Goal: Check status: Check status

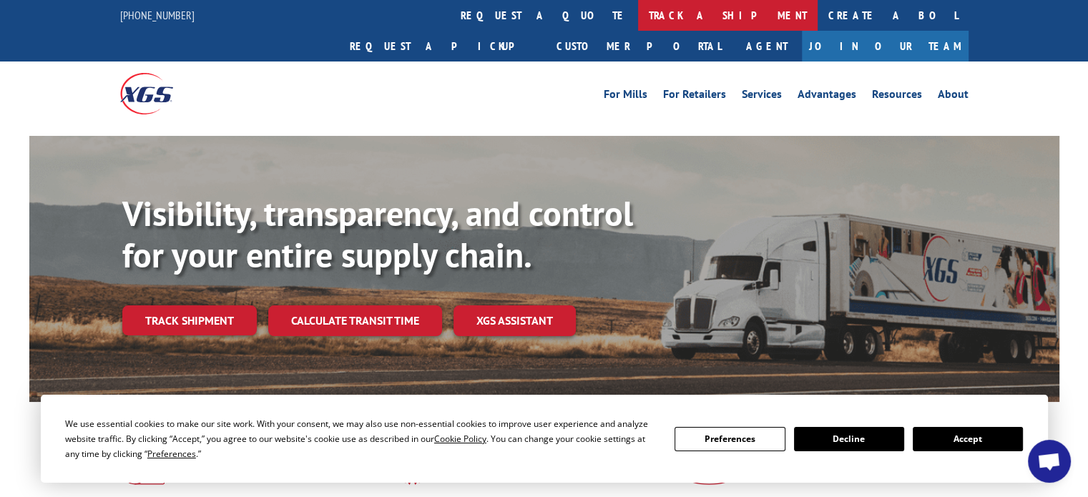
click at [638, 23] on link "track a shipment" at bounding box center [728, 15] width 180 height 31
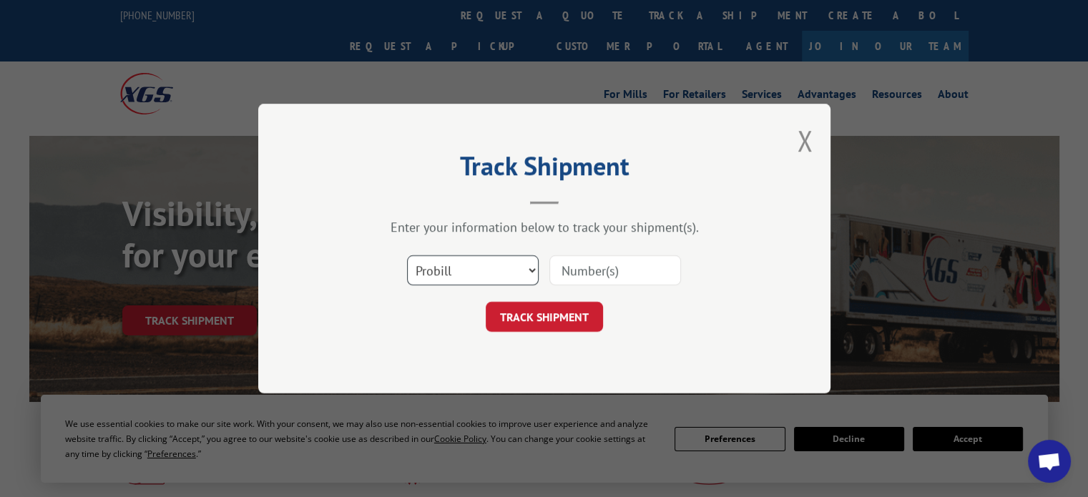
click at [512, 272] on select "Select category... Probill BOL PO" at bounding box center [473, 270] width 132 height 30
select select "bol"
click at [407, 255] on select "Select category... Probill BOL PO" at bounding box center [473, 270] width 132 height 30
click at [594, 268] on input at bounding box center [616, 270] width 132 height 30
type input "0915522"
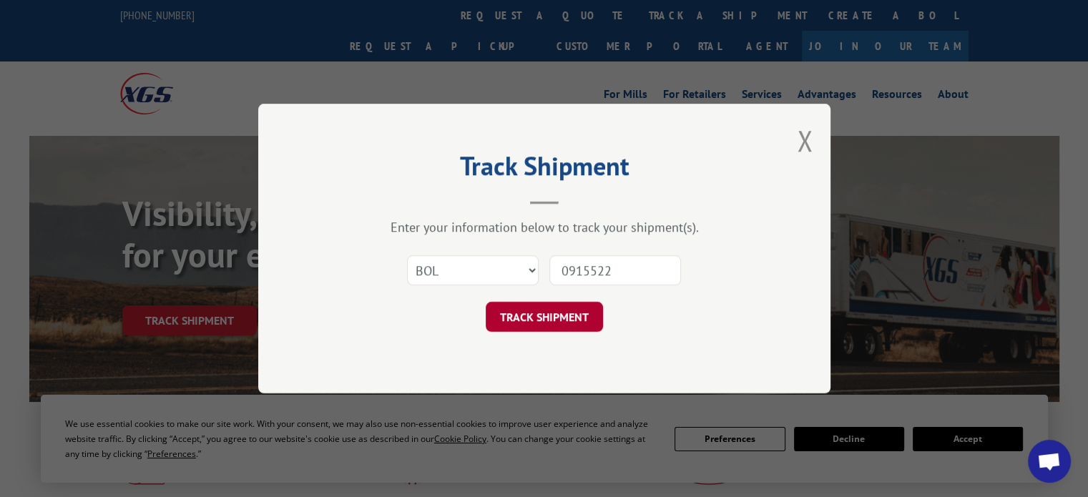
click at [538, 330] on button "TRACK SHIPMENT" at bounding box center [544, 317] width 117 height 30
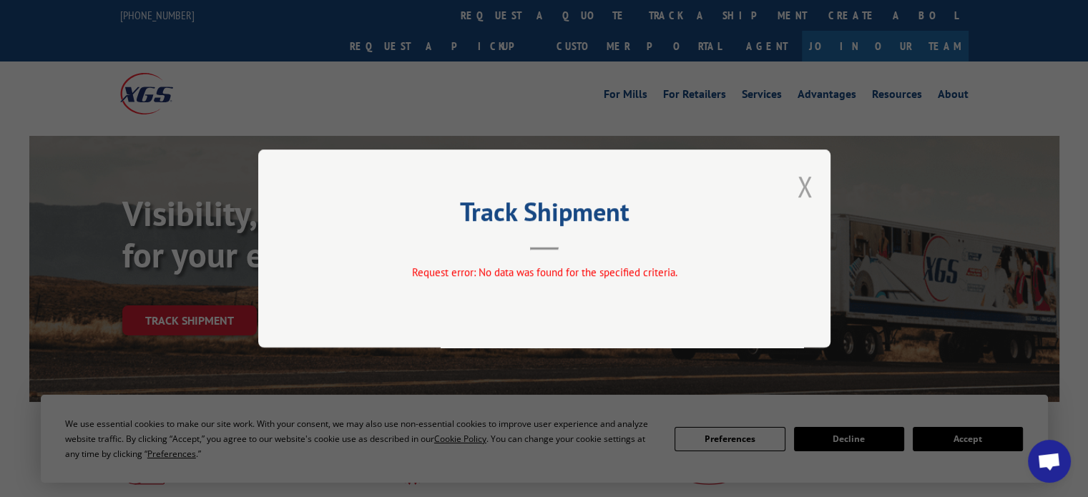
click at [805, 188] on button "Close modal" at bounding box center [805, 186] width 16 height 38
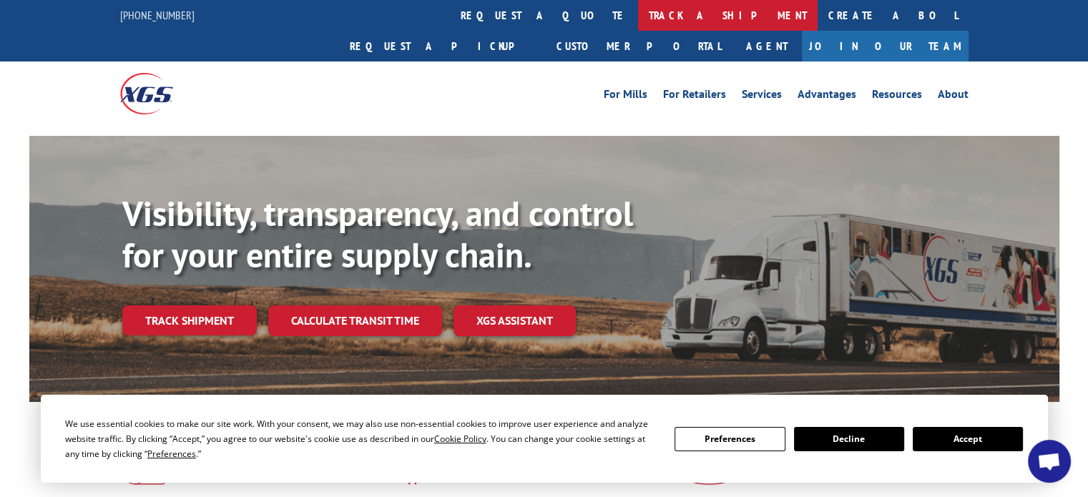
click at [638, 20] on link "track a shipment" at bounding box center [728, 15] width 180 height 31
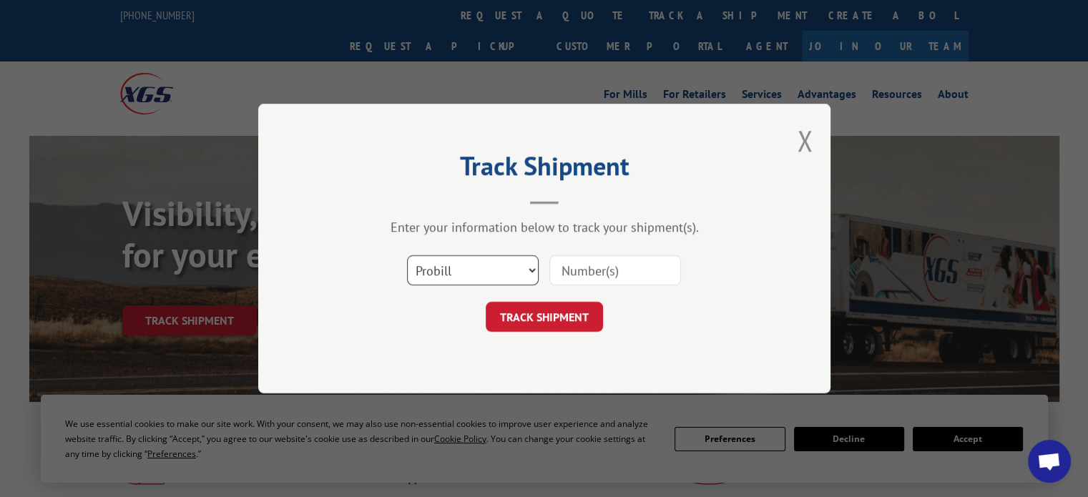
click at [481, 268] on select "Select category... Probill BOL PO" at bounding box center [473, 270] width 132 height 30
select select "bol"
click at [407, 255] on select "Select category... Probill BOL PO" at bounding box center [473, 270] width 132 height 30
click at [582, 278] on input at bounding box center [616, 270] width 132 height 30
type input "915522"
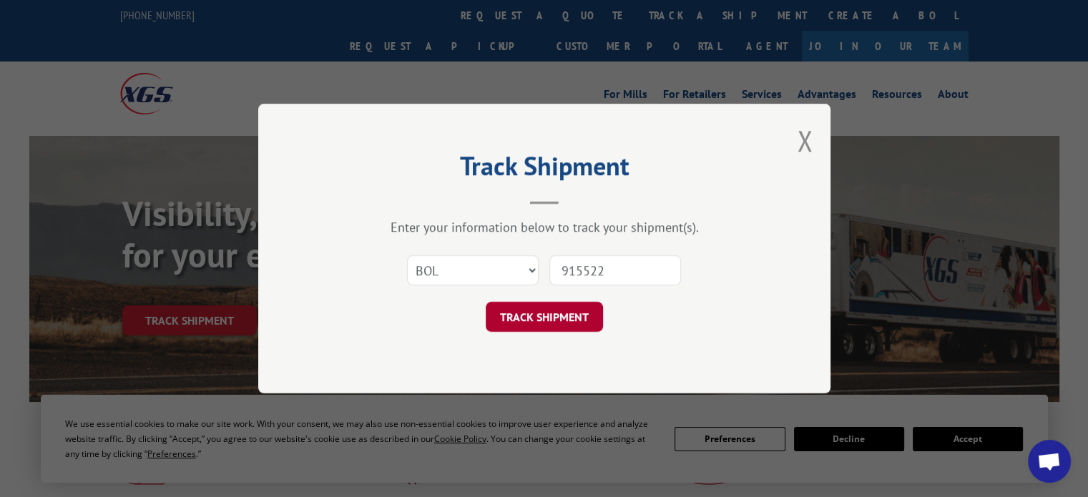
click at [556, 319] on button "TRACK SHIPMENT" at bounding box center [544, 317] width 117 height 30
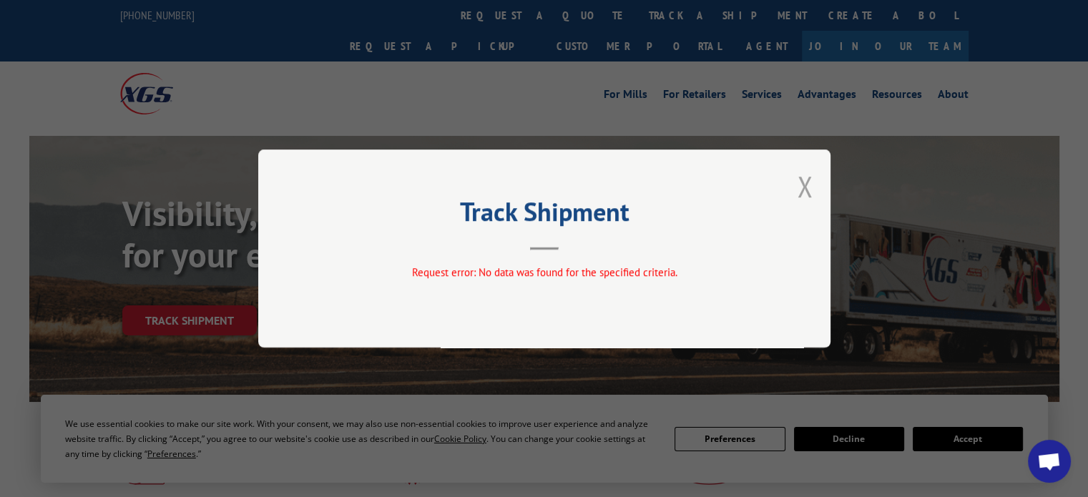
click at [806, 182] on button "Close modal" at bounding box center [805, 186] width 16 height 38
